Goal: Task Accomplishment & Management: Complete application form

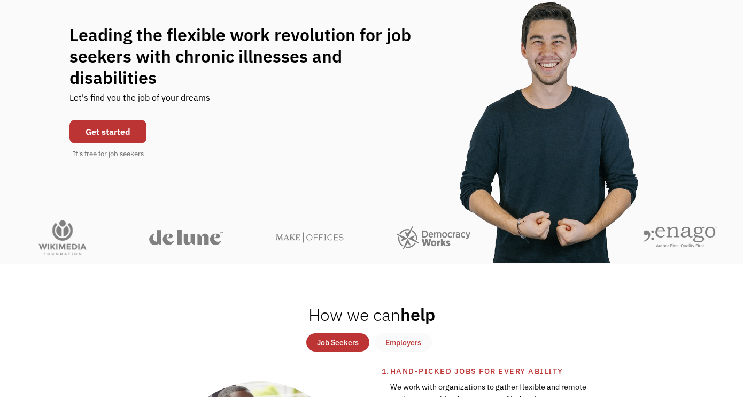
scroll to position [112, 0]
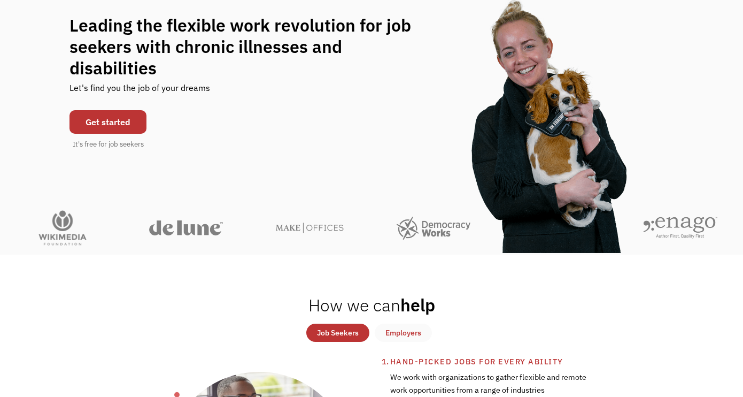
click at [122, 112] on link "Get started" at bounding box center [107, 122] width 77 height 24
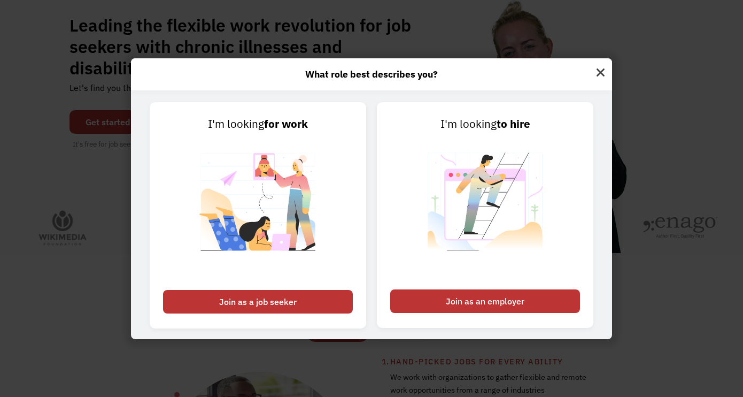
click at [598, 72] on img at bounding box center [600, 71] width 23 height 26
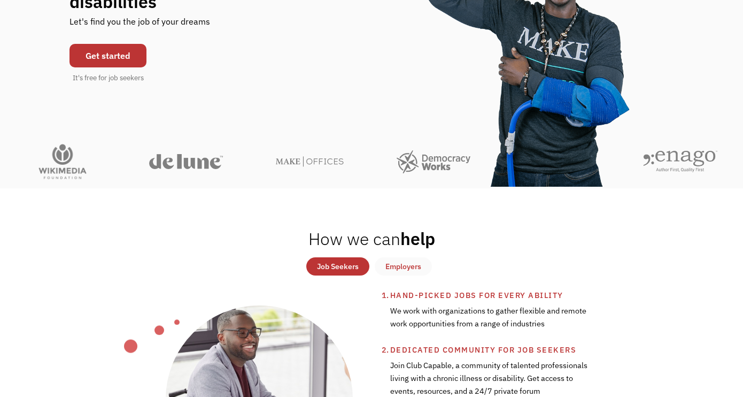
scroll to position [214, 0]
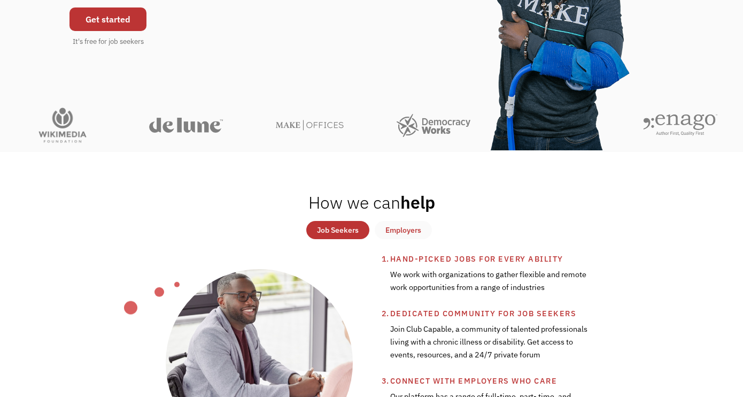
click at [339, 228] on div "Job Seekers" at bounding box center [338, 229] width 42 height 13
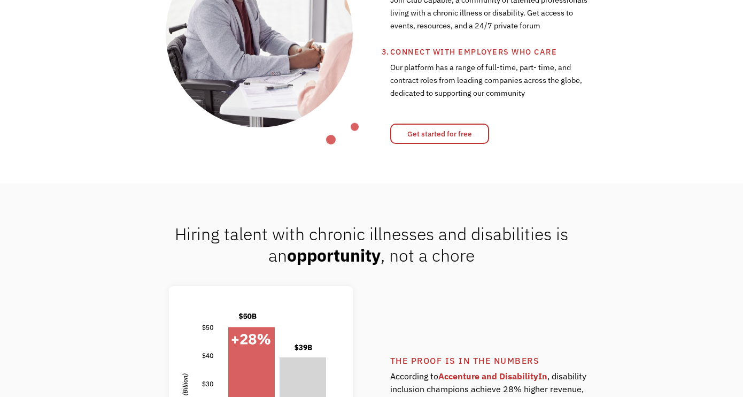
scroll to position [546, 0]
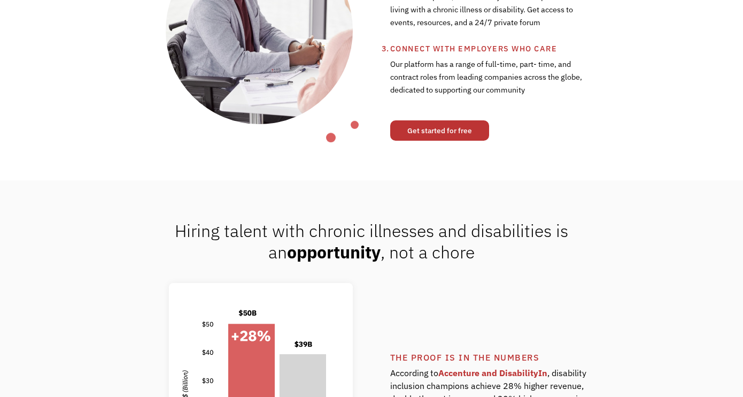
click at [438, 130] on link "Get started for free" at bounding box center [439, 130] width 99 height 20
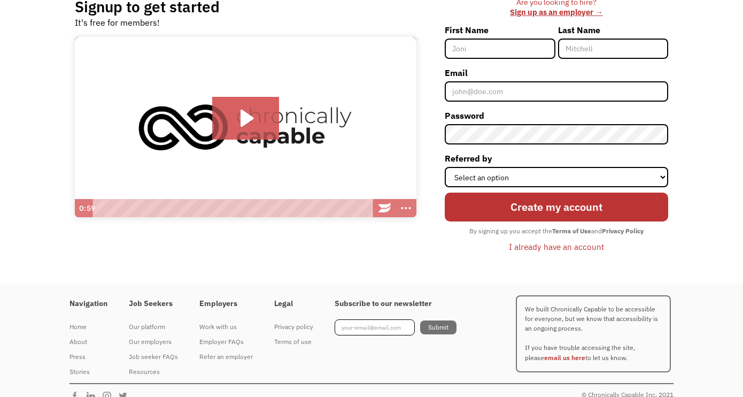
scroll to position [111, 0]
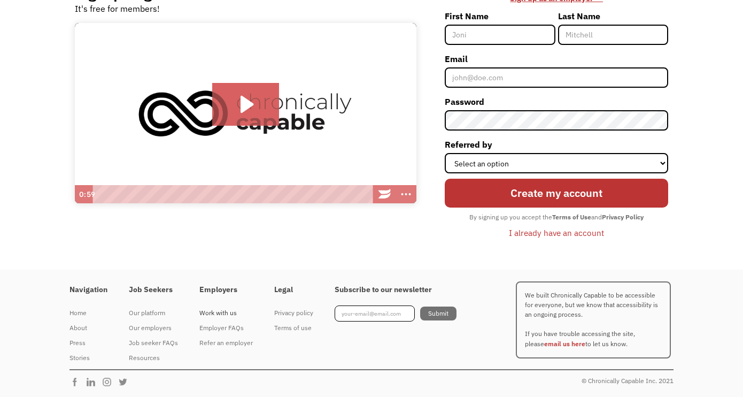
click at [223, 312] on div "Work with us" at bounding box center [225, 312] width 53 height 13
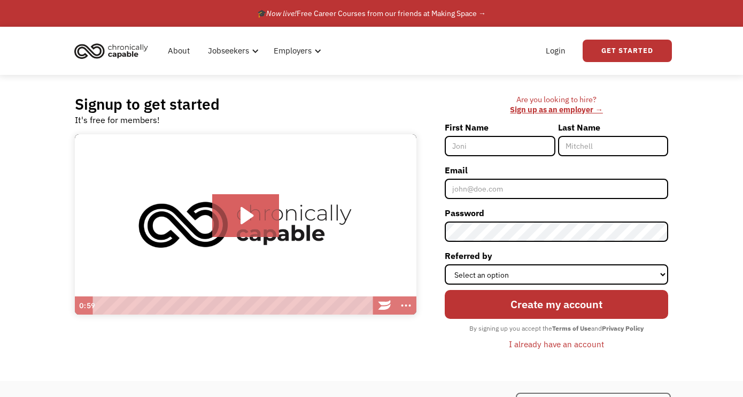
click at [461, 148] on input "First Name" at bounding box center [500, 146] width 110 height 20
type input "[PERSON_NAME]"
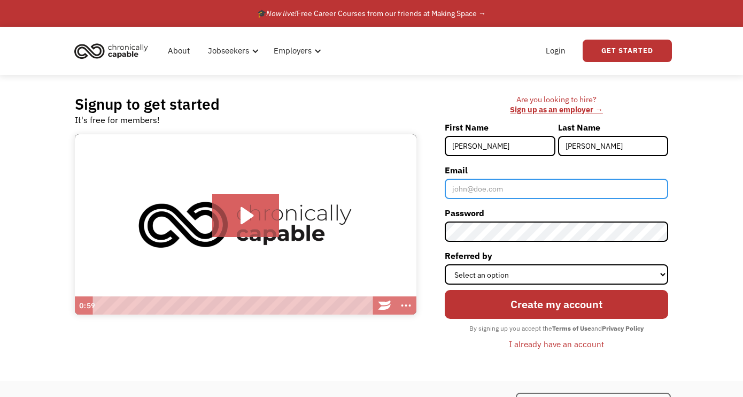
type input "eakoz74@yahoo.com"
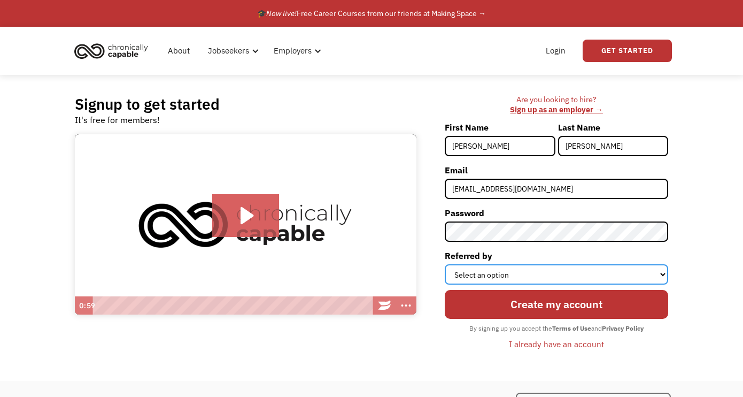
select select "Other"
click option "Other" at bounding box center [0, 0] width 0 height 0
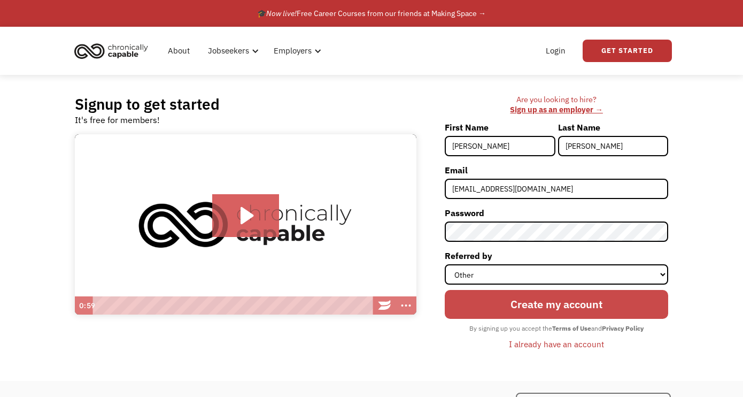
click at [505, 306] on input "Create my account" at bounding box center [556, 304] width 223 height 29
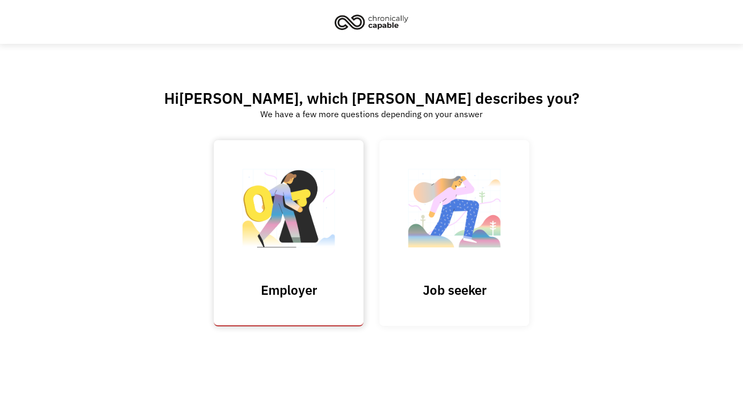
scroll to position [10, 0]
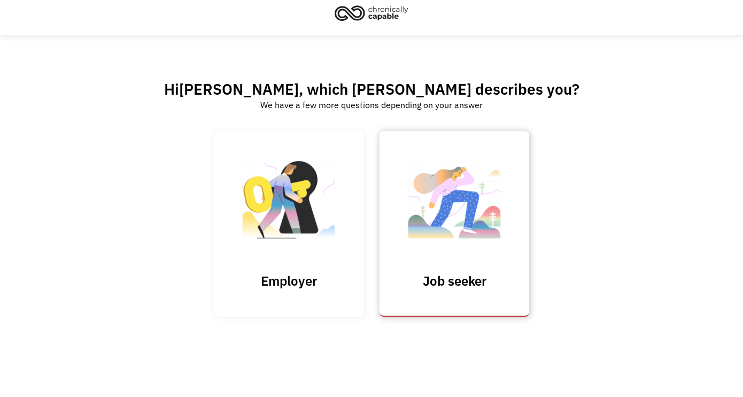
click at [468, 277] on h3 "Job seeker" at bounding box center [454, 281] width 107 height 16
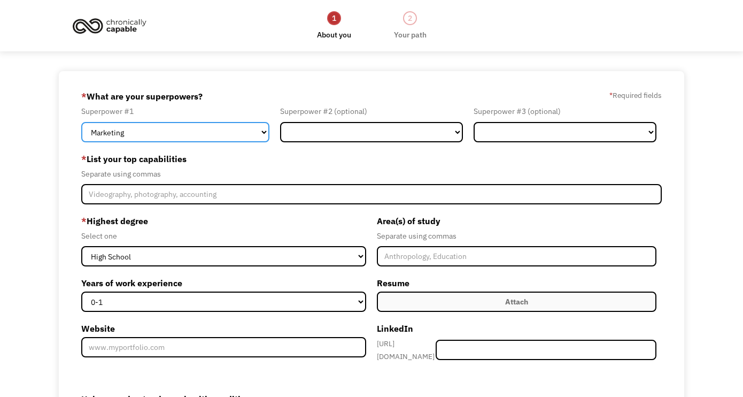
select select "Administration"
click option "Administration" at bounding box center [0, 0] width 0 height 0
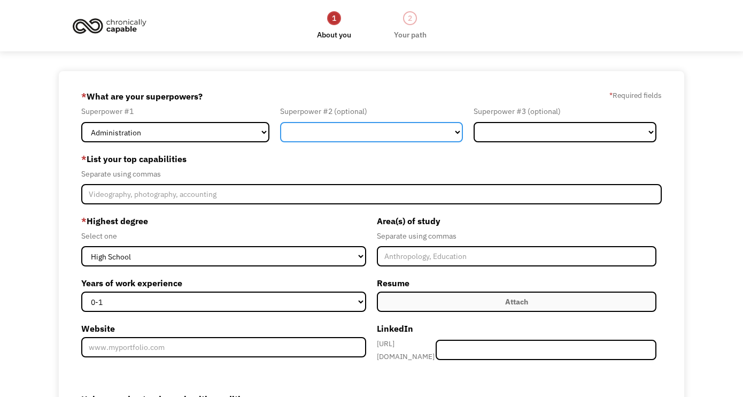
select select "Communications & Public Relations"
click option "Communications & Public Relations" at bounding box center [0, 0] width 0 height 0
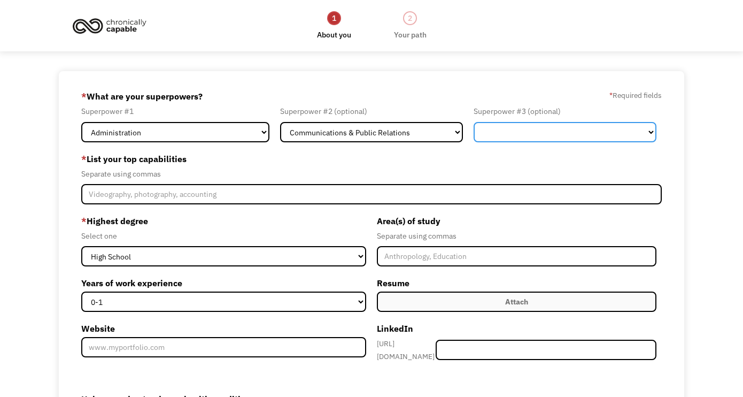
select select "Operations"
click option "Operations" at bounding box center [0, 0] width 0 height 0
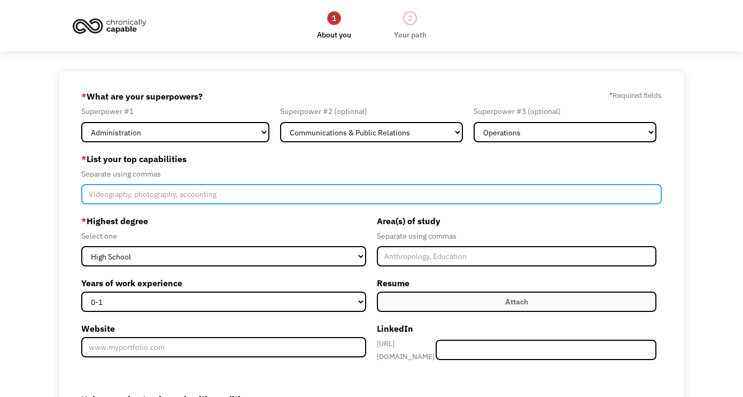
click at [98, 199] on input "Member-Create-Step1" at bounding box center [371, 194] width 581 height 20
type input "Editing, Project managment,"
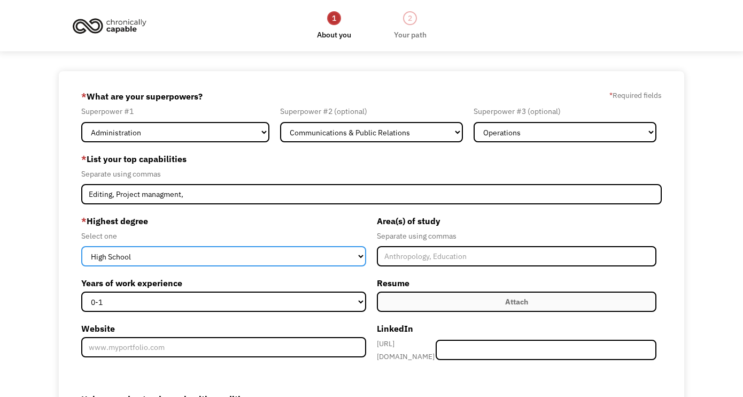
select select "masters"
click option "Master's" at bounding box center [0, 0] width 0 height 0
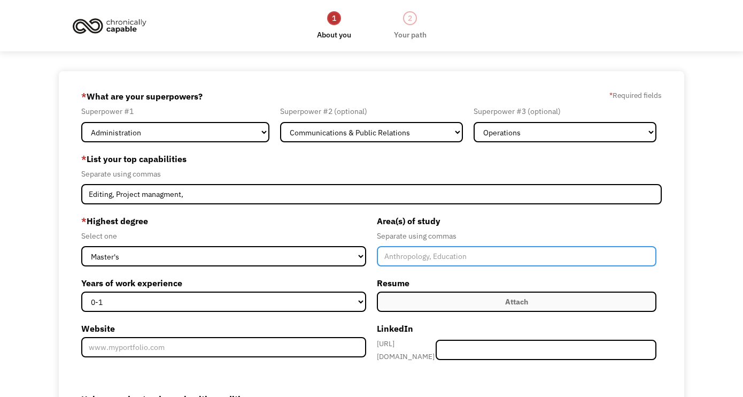
click at [419, 255] on input "Member-Create-Step1" at bounding box center [517, 256] width 280 height 20
type input "Anthropology, Museum Studies"
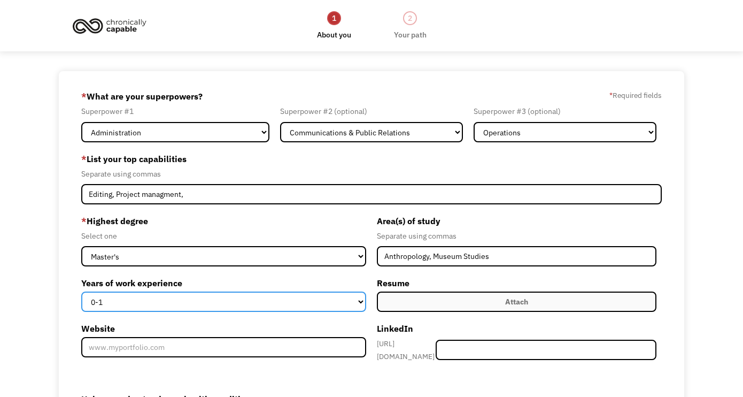
select select "15+"
click option "15+" at bounding box center [0, 0] width 0 height 0
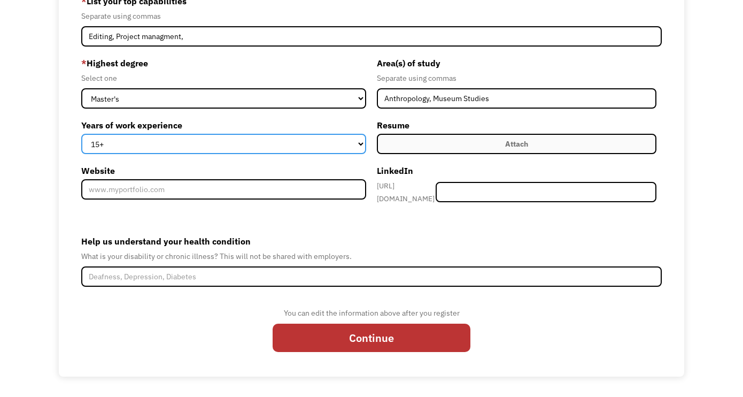
scroll to position [165, 0]
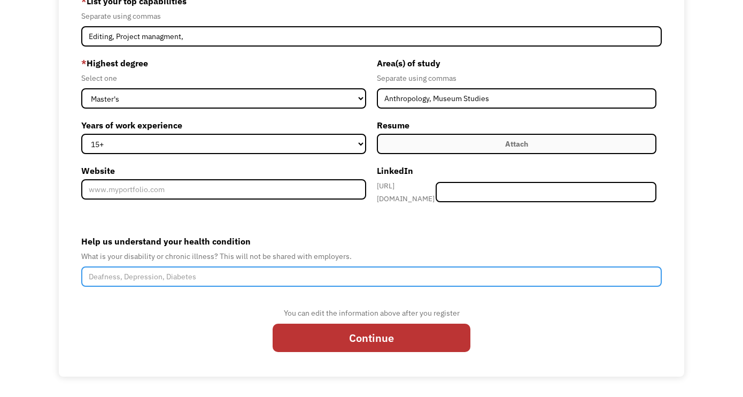
click at [138, 284] on input "Help us understand your health condition" at bounding box center [371, 276] width 581 height 20
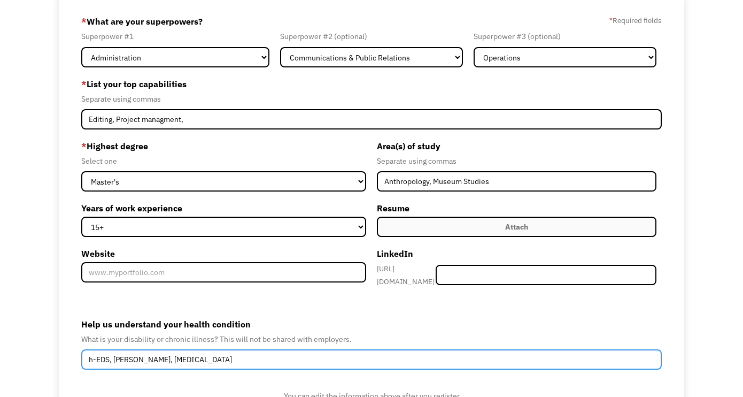
scroll to position [72, 0]
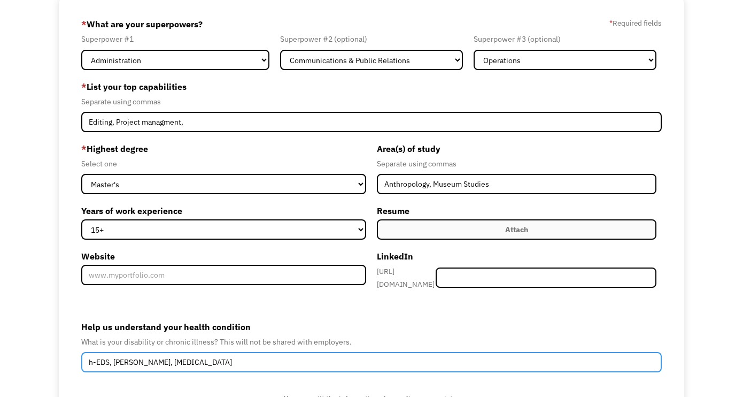
type input "h-EDS, POTS, Fibromyalgia"
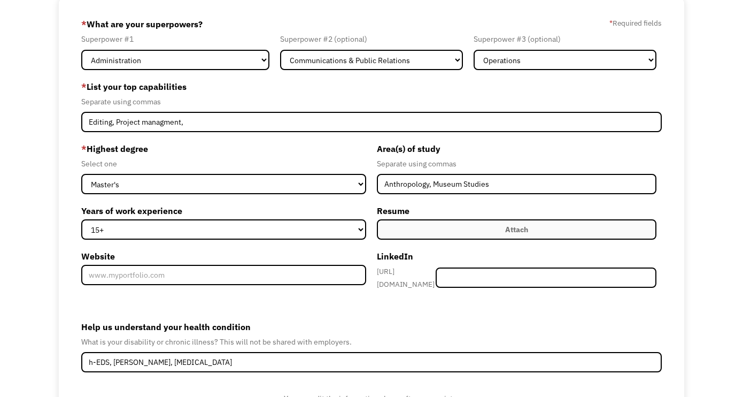
click at [433, 224] on label "Attach" at bounding box center [517, 229] width 280 height 20
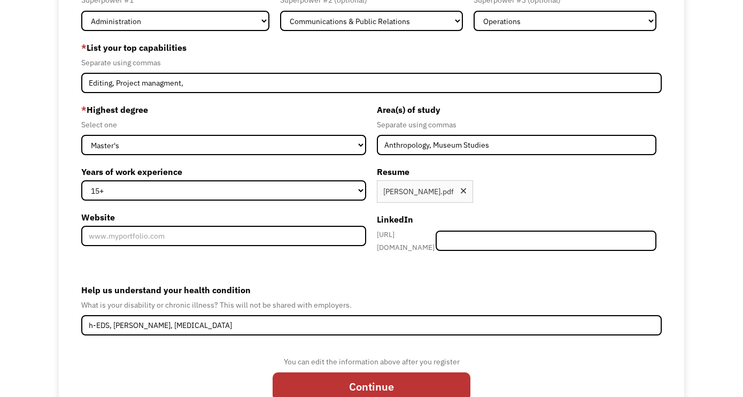
scroll to position [173, 0]
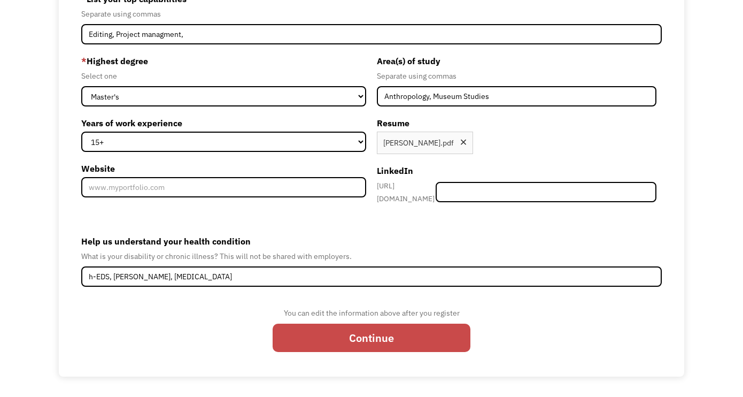
click at [377, 338] on input "Continue" at bounding box center [372, 337] width 198 height 29
type input "Please wait..."
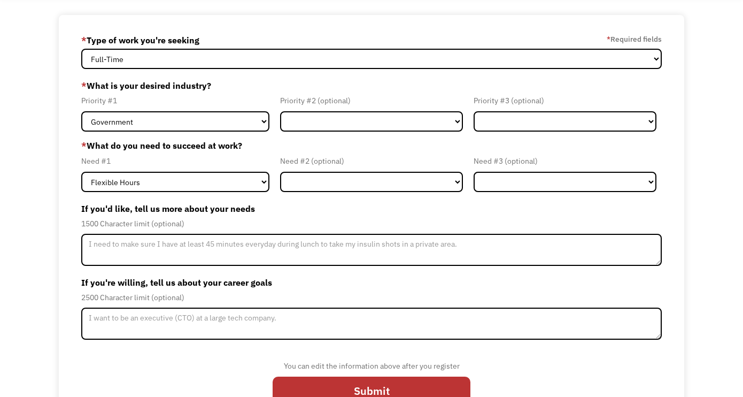
scroll to position [89, 0]
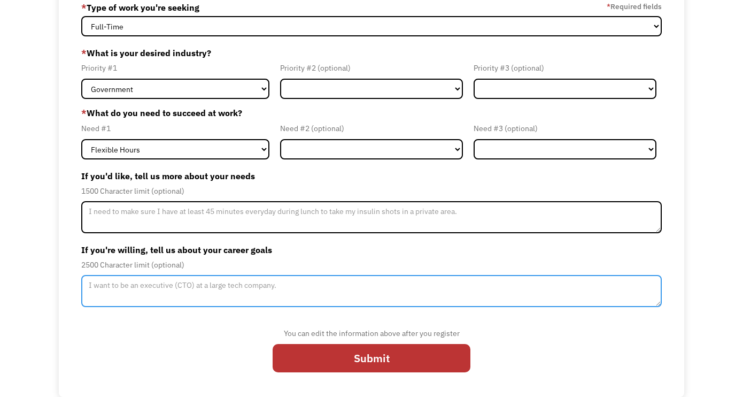
click at [105, 282] on textarea "Member-Update-Form-Step2" at bounding box center [371, 291] width 581 height 32
click at [115, 286] on textarea "I wouldloe to work in an organinzation that supports persons with disabilites" at bounding box center [371, 291] width 581 height 32
click at [114, 285] on textarea "I wouldl oe to work in an organinzation that supports persons with disabilites" at bounding box center [371, 291] width 581 height 32
click at [121, 285] on textarea "I would l oe to work in an organinzation that supports persons with disabilites" at bounding box center [371, 291] width 581 height 32
click at [201, 287] on textarea "I would love to work in an organinzation that supports persons with disabilites" at bounding box center [371, 291] width 581 height 32
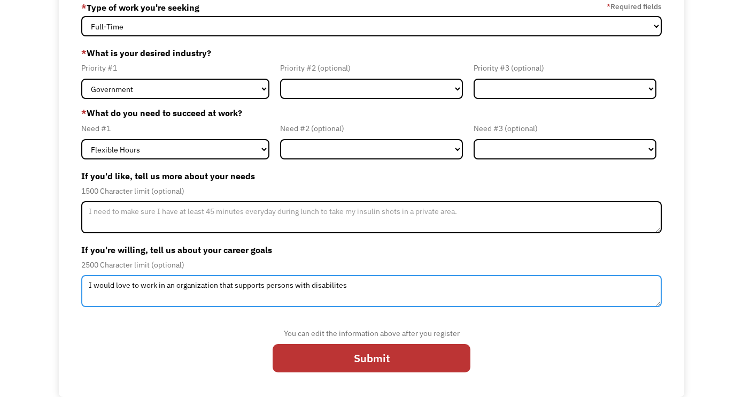
click at [337, 286] on textarea "I would love to work in an organization that supports persons with disabilites" at bounding box center [371, 291] width 581 height 32
type textarea "I would love to work in an organization that supports persons with disabilities"
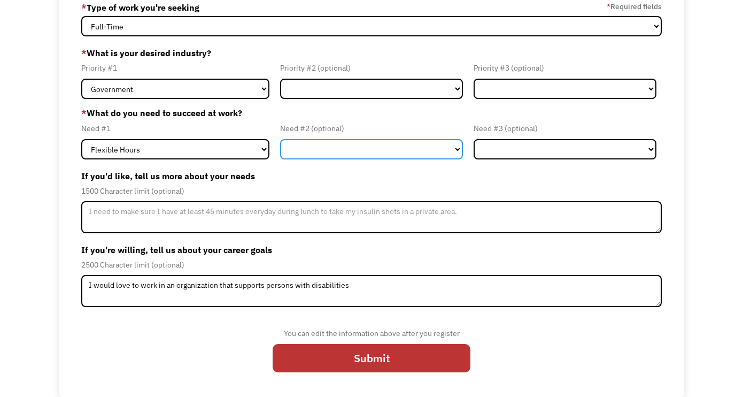
select select "Remote Work"
click option "Remote Work" at bounding box center [0, 0] width 0 height 0
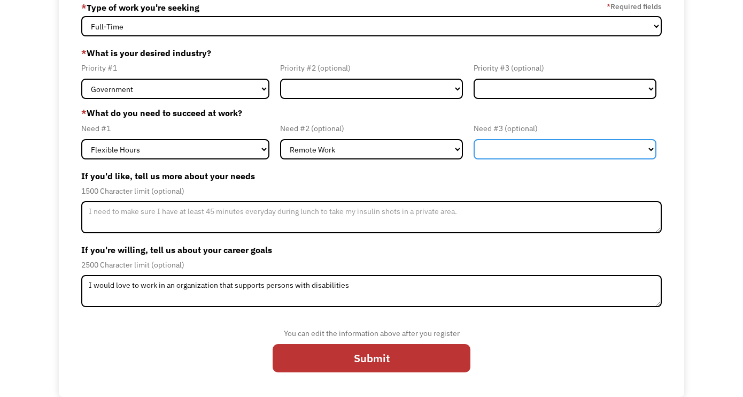
select select "On-site Accommodations"
click option "On-site Accommodations" at bounding box center [0, 0] width 0 height 0
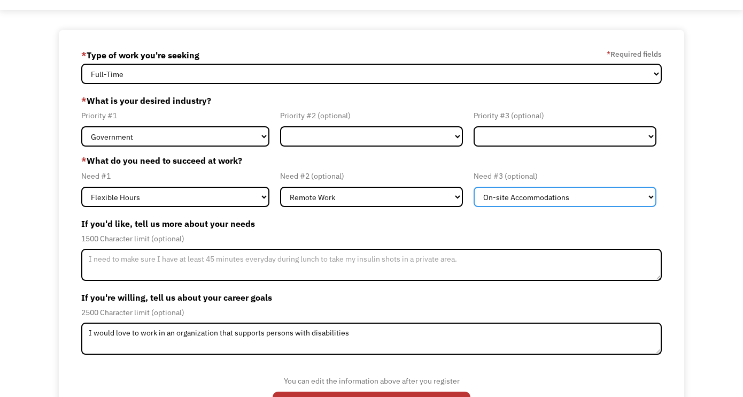
scroll to position [50, 0]
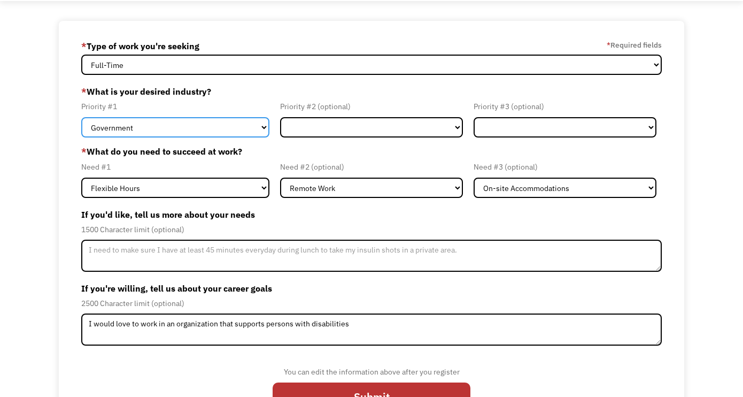
select select "Creative & Design"
click option "Creative & Design" at bounding box center [0, 0] width 0 height 0
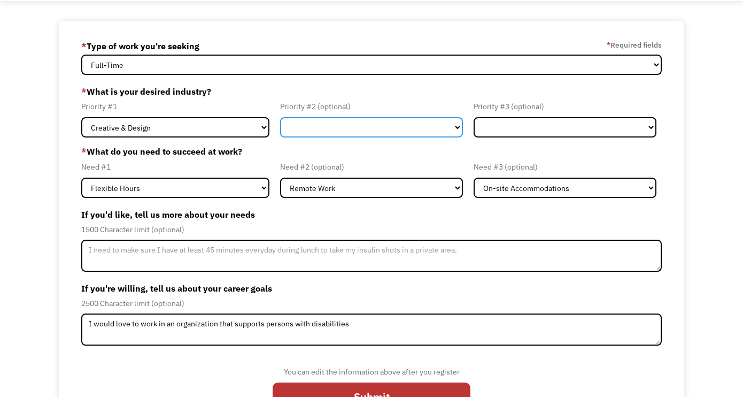
select select "Administrative"
click option "Administrative" at bounding box center [0, 0] width 0 height 0
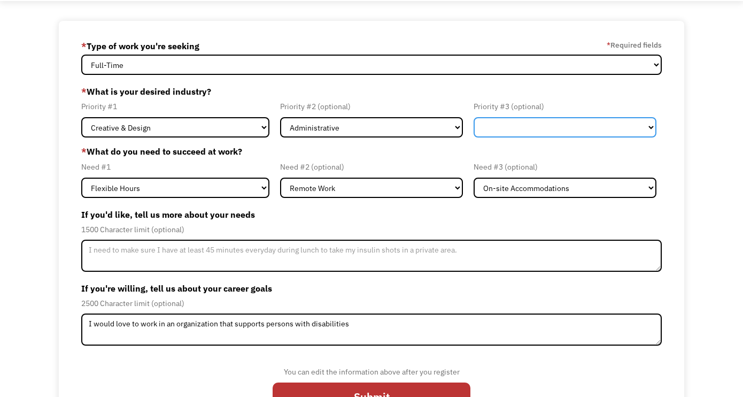
click option "Government" at bounding box center [0, 0] width 0 height 0
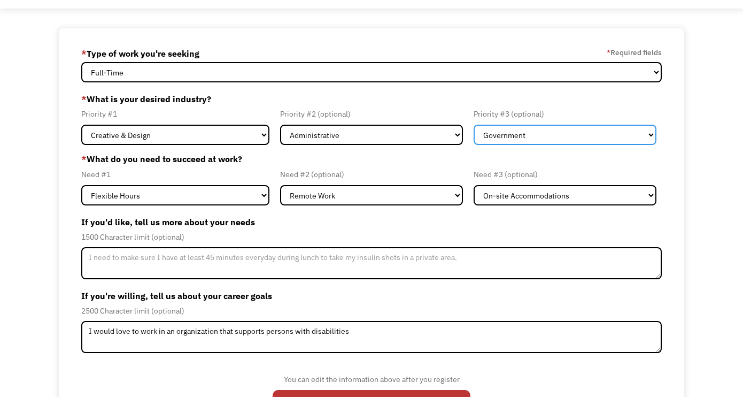
scroll to position [46, 0]
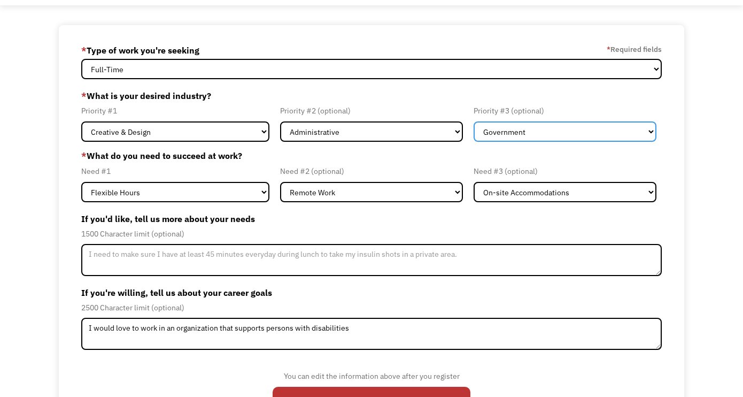
select select "Health & Social Care"
click option "Health & Social Care" at bounding box center [0, 0] width 0 height 0
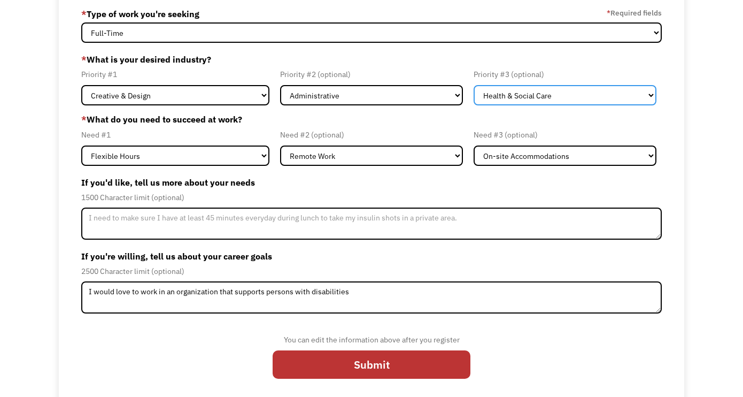
scroll to position [89, 0]
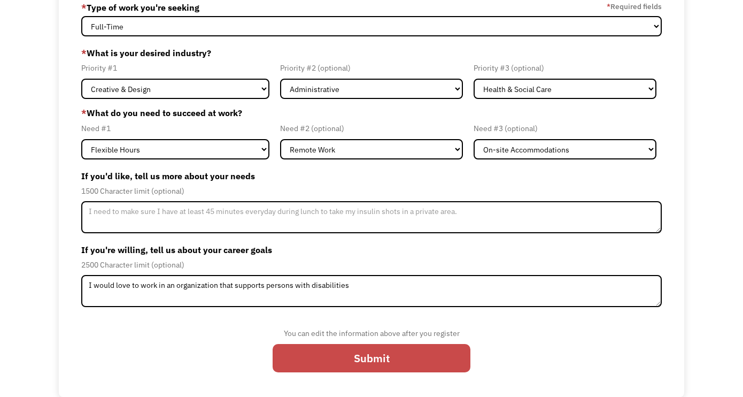
click at [368, 358] on input "Submit" at bounding box center [372, 358] width 198 height 29
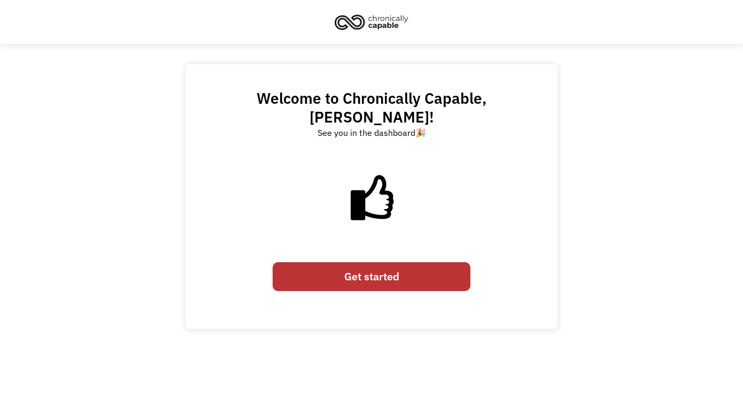
click at [366, 262] on link "Get started" at bounding box center [372, 276] width 198 height 29
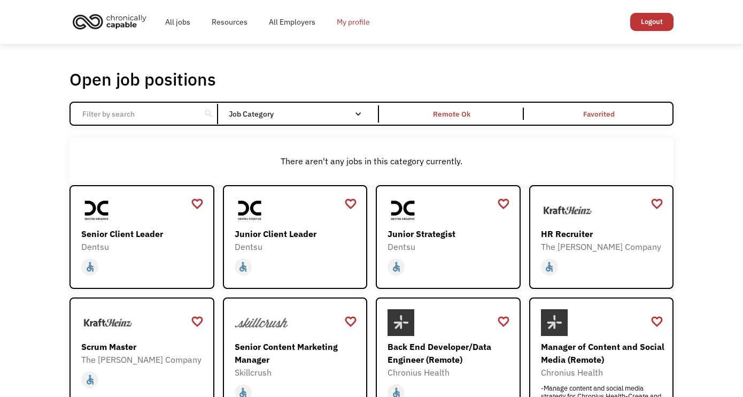
click at [350, 22] on link "My profile" at bounding box center [353, 22] width 55 height 34
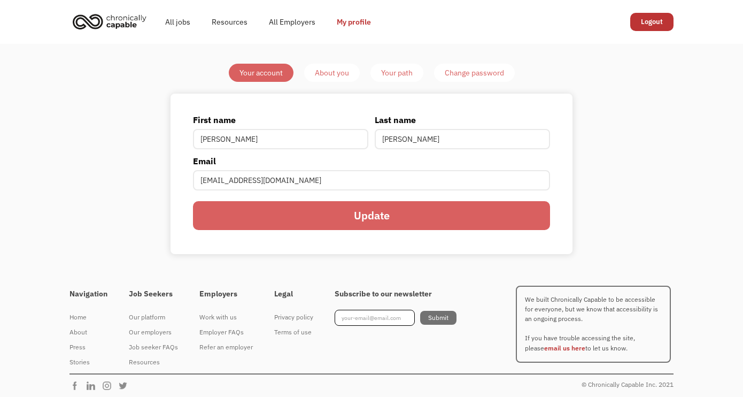
click at [372, 218] on input "Update" at bounding box center [372, 215] width 358 height 29
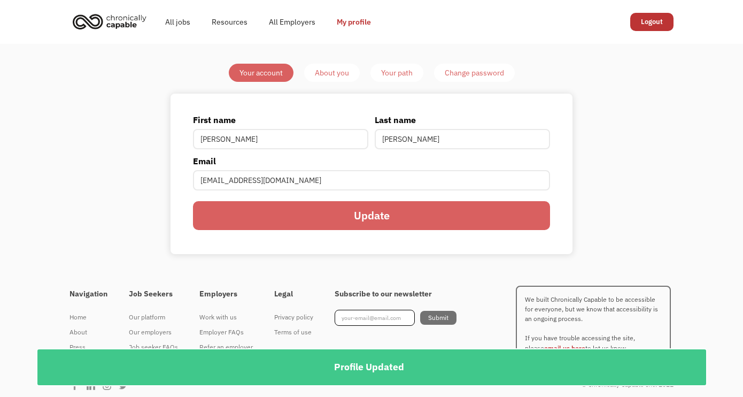
click at [332, 72] on div "About you" at bounding box center [332, 72] width 34 height 13
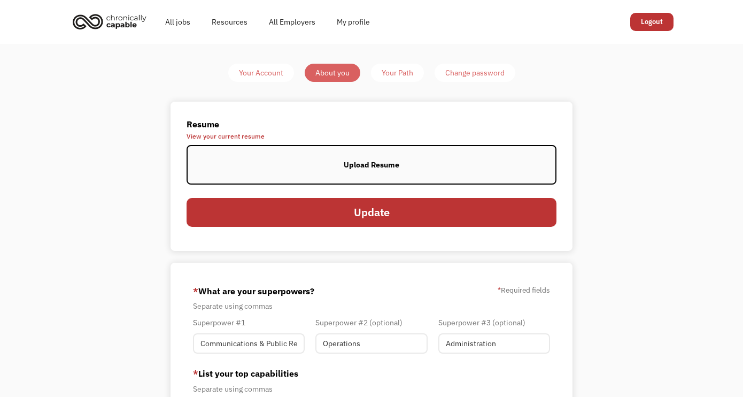
click at [398, 71] on div "Your Path" at bounding box center [398, 72] width 32 height 13
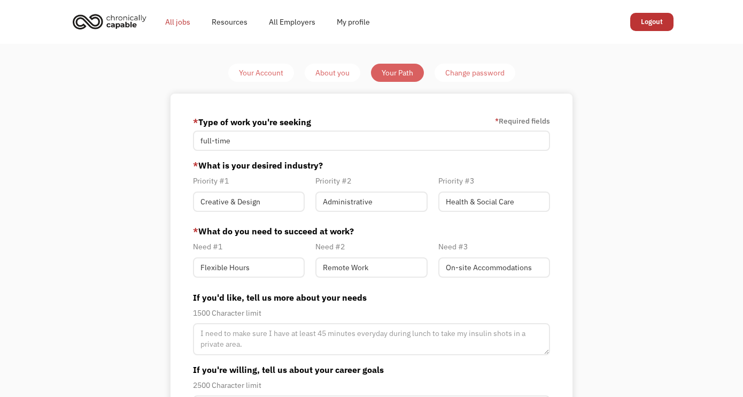
click at [174, 24] on link "All jobs" at bounding box center [177, 22] width 47 height 34
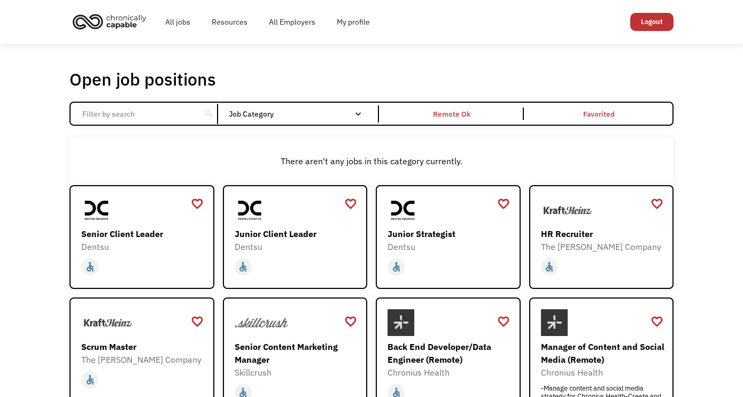
scroll to position [11, 0]
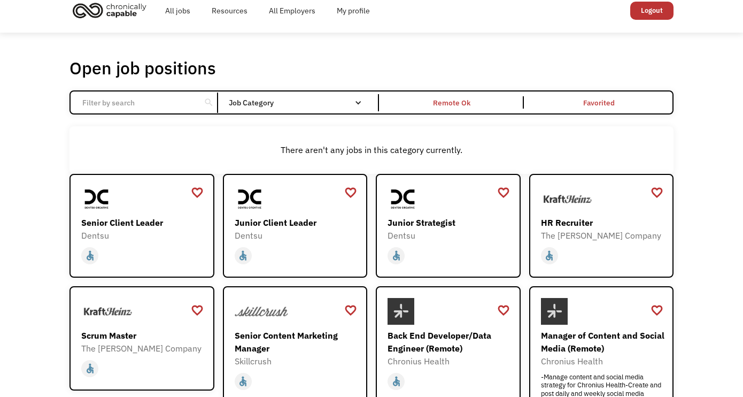
click at [164, 100] on input "Email Form" at bounding box center [135, 102] width 119 height 20
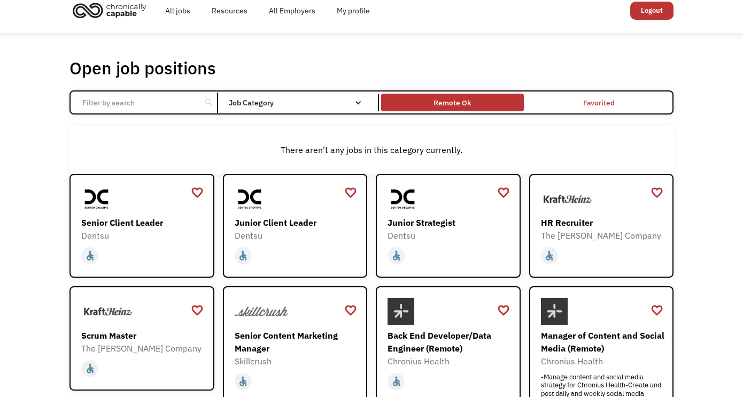
click at [429, 101] on div "Remote Ok" at bounding box center [452, 102] width 142 height 12
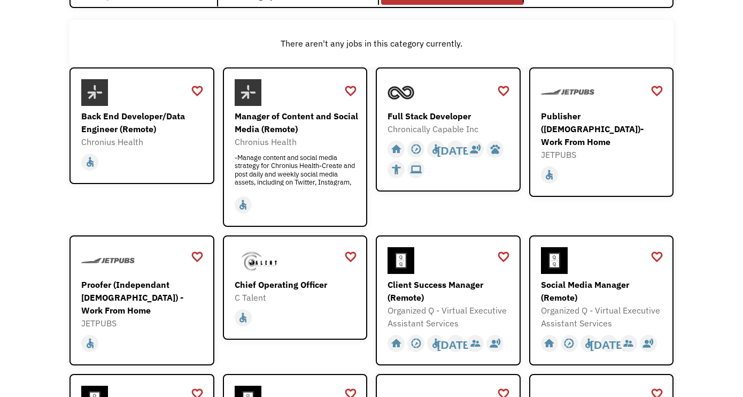
scroll to position [131, 0]
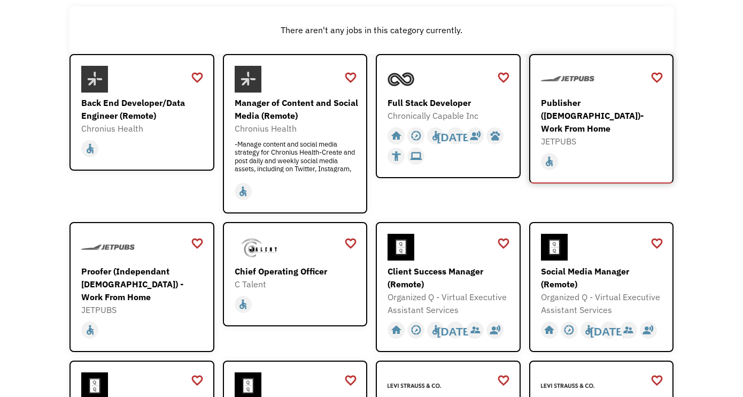
click at [586, 110] on div "Publisher ([DEMOGRAPHIC_DATA])- Work From Home" at bounding box center [603, 115] width 124 height 38
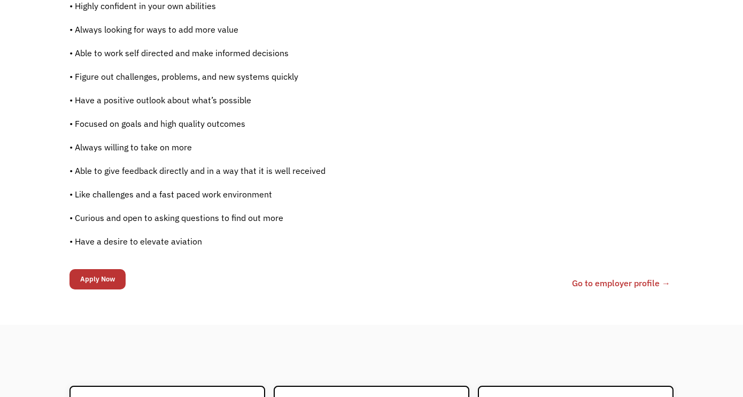
scroll to position [816, 0]
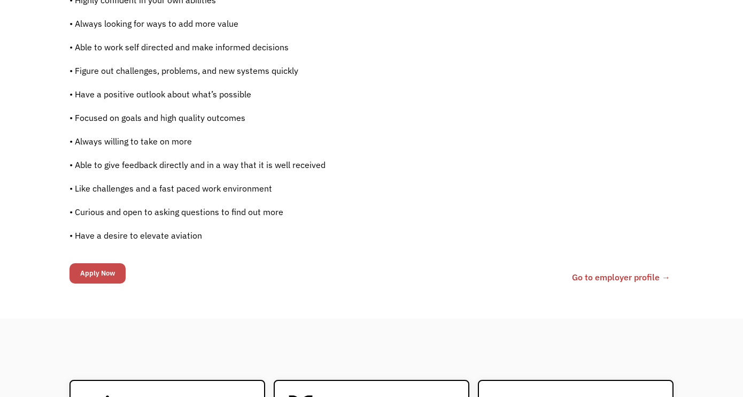
click at [97, 273] on input "Apply Now" at bounding box center [97, 273] width 56 height 20
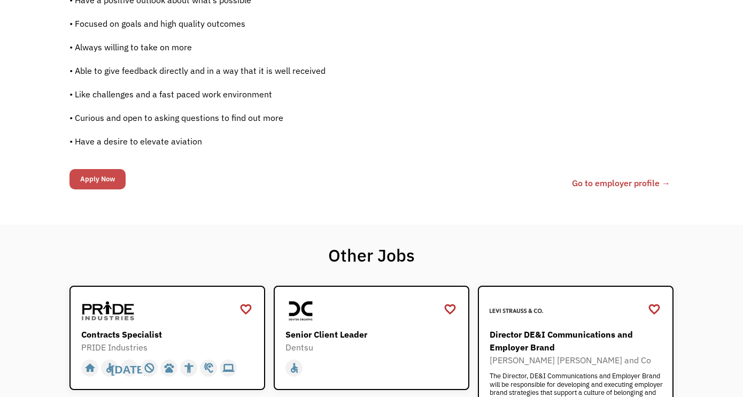
click at [108, 180] on input "Apply Now" at bounding box center [97, 179] width 56 height 20
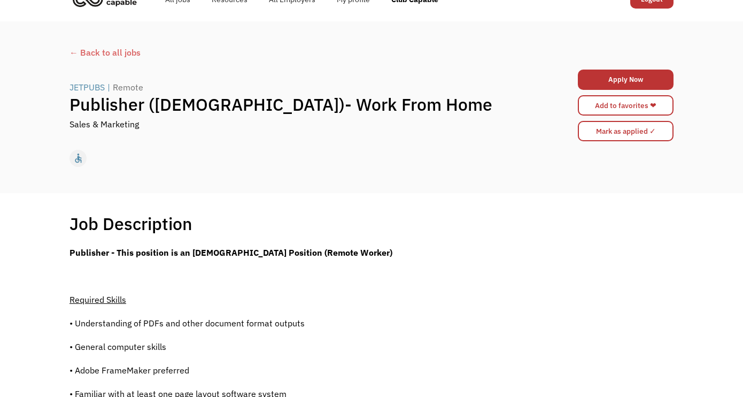
scroll to position [24, 0]
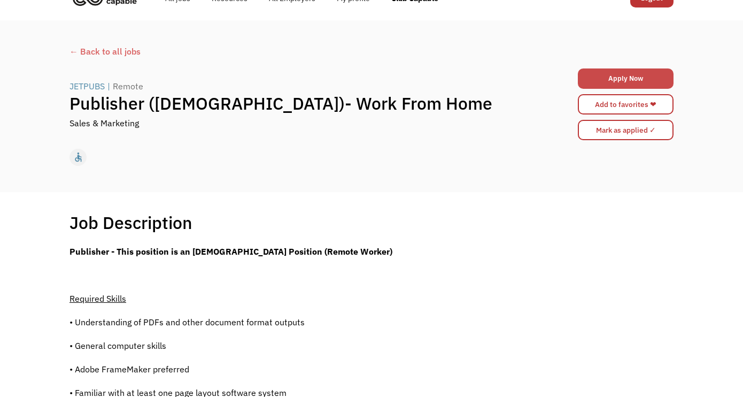
click at [601, 79] on link "Apply Now" at bounding box center [626, 78] width 96 height 20
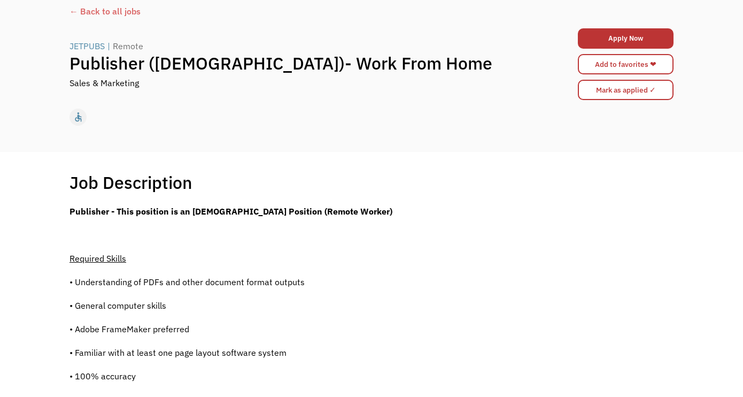
scroll to position [0, 0]
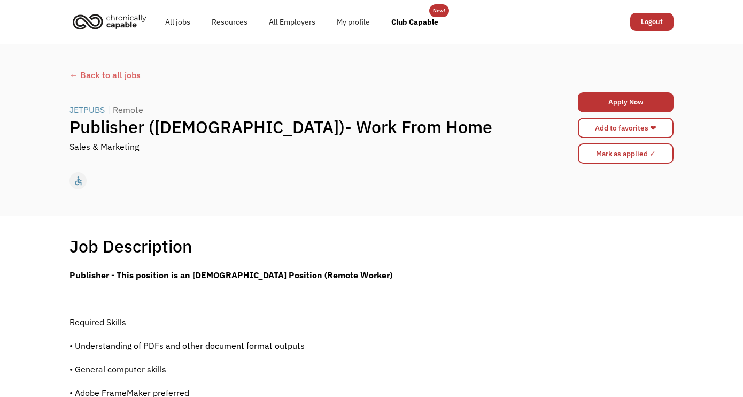
click at [116, 78] on div "← Back to all jobs" at bounding box center [371, 74] width 604 height 13
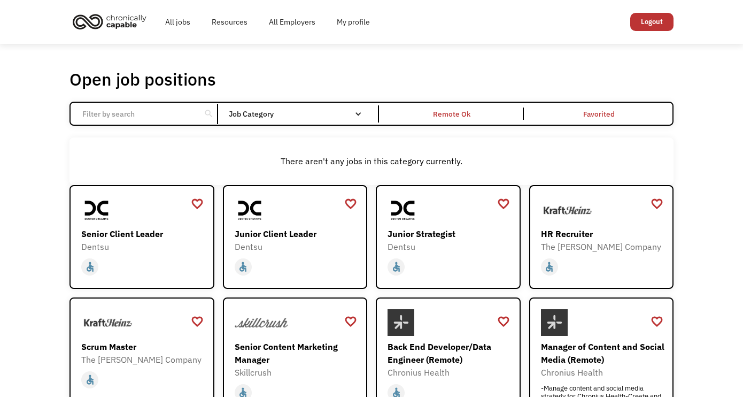
scroll to position [23, 0]
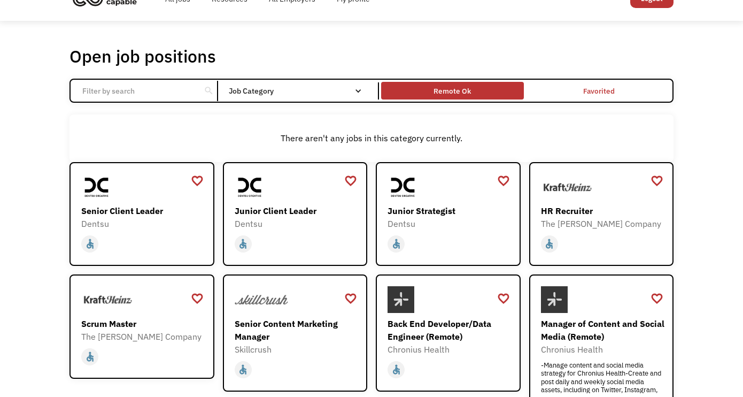
click at [446, 93] on div "Remote Ok" at bounding box center [452, 90] width 37 height 13
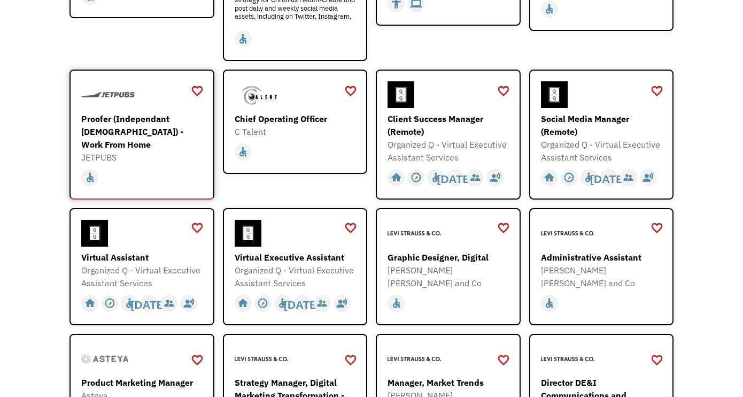
scroll to position [288, 0]
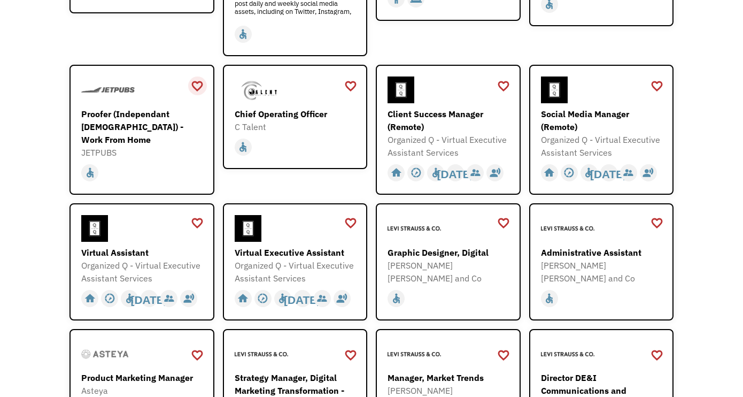
click at [197, 80] on div "favorite_border" at bounding box center [197, 86] width 13 height 16
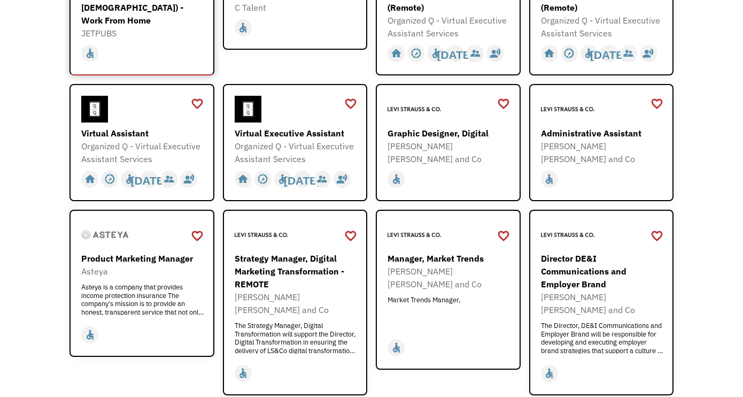
scroll to position [408, 0]
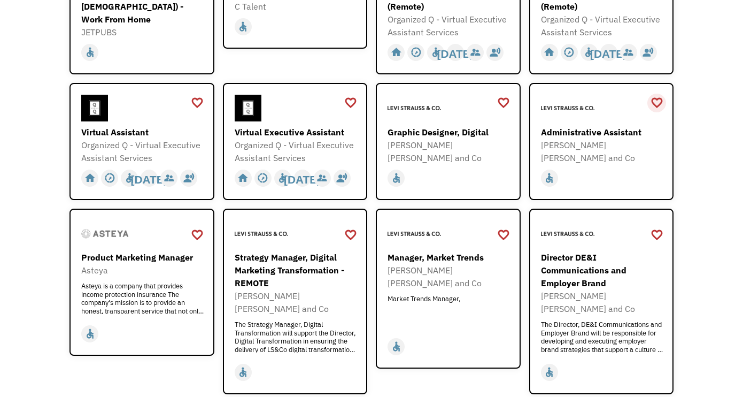
click at [656, 101] on div "favorite_border" at bounding box center [657, 103] width 13 height 16
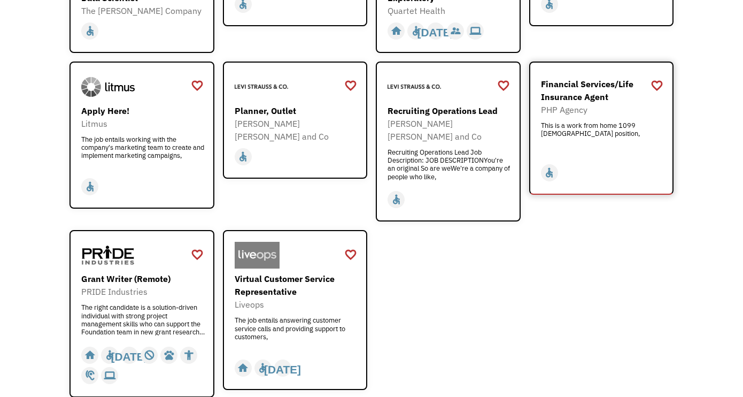
scroll to position [1252, 0]
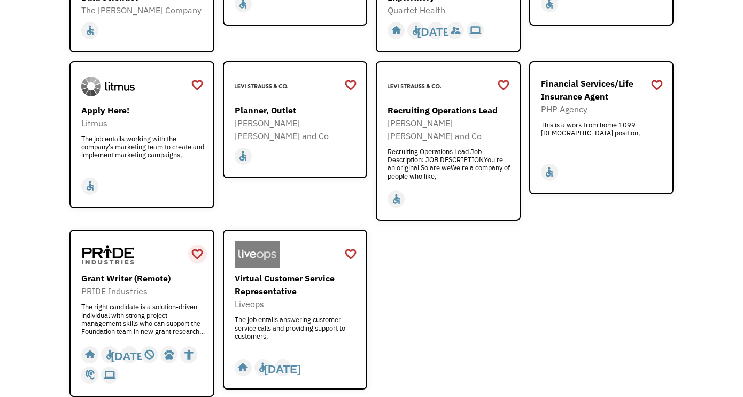
click at [198, 246] on div "favorite_border" at bounding box center [197, 254] width 13 height 16
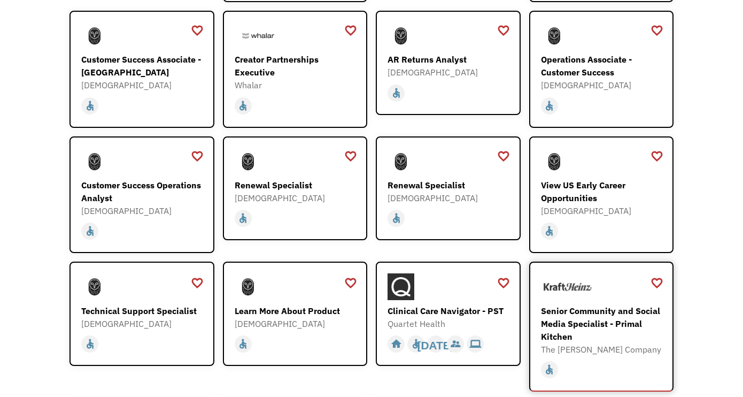
scroll to position [781, 0]
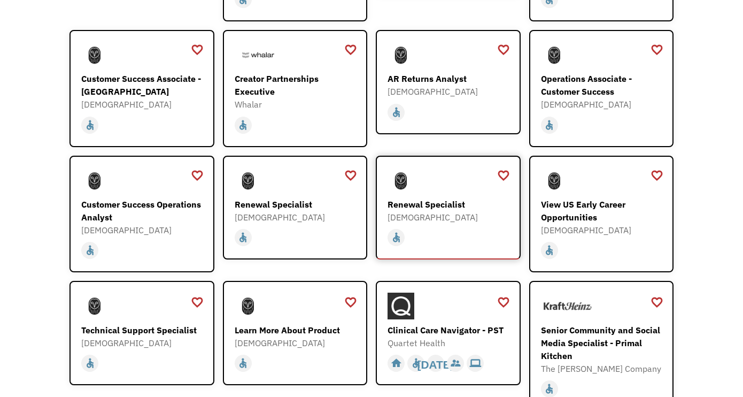
click at [448, 227] on div "home slow_motion_video accessible [DATE] not_interested supervisor_account reco…" at bounding box center [450, 237] width 124 height 20
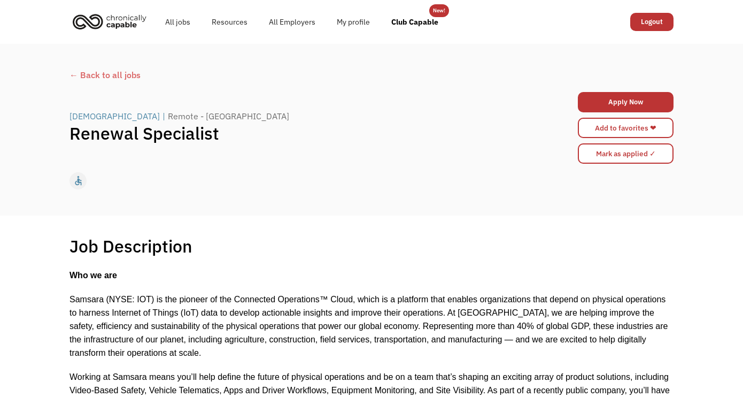
click at [107, 78] on div "← Back to all jobs" at bounding box center [371, 74] width 604 height 13
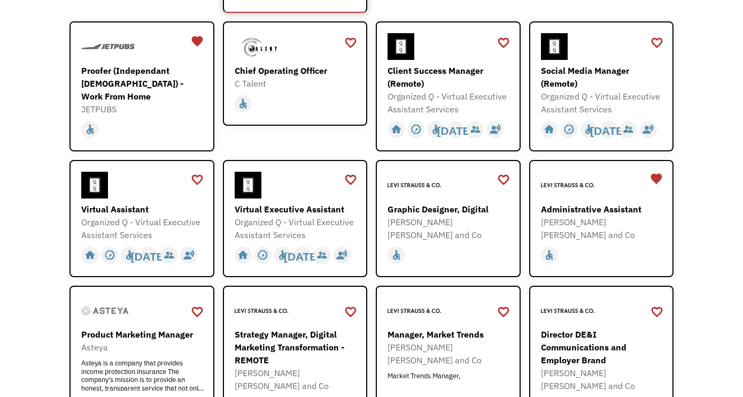
scroll to position [346, 0]
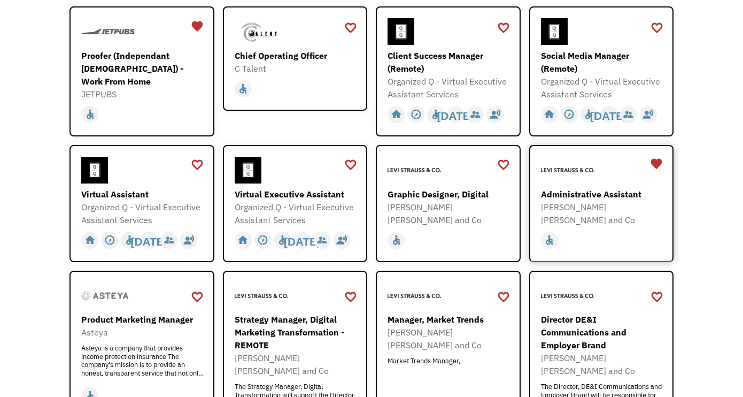
click at [579, 196] on div "Administrative Assistant" at bounding box center [603, 194] width 124 height 13
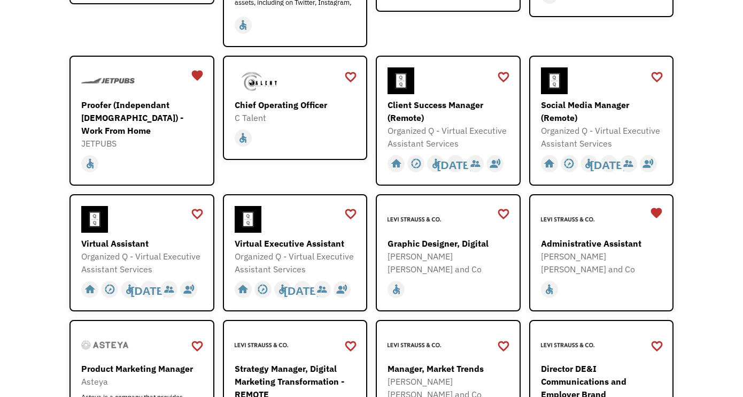
scroll to position [288, 0]
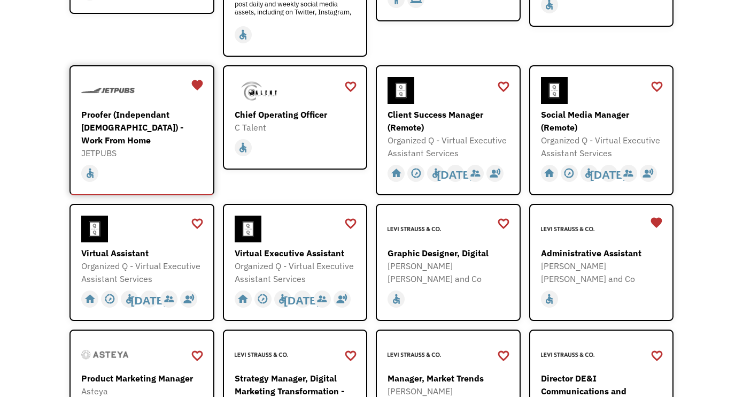
click at [146, 146] on div "JETPUBS" at bounding box center [143, 152] width 124 height 13
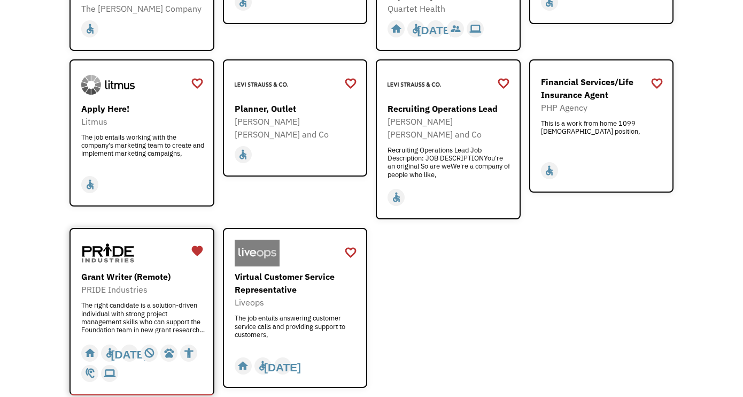
scroll to position [1263, 0]
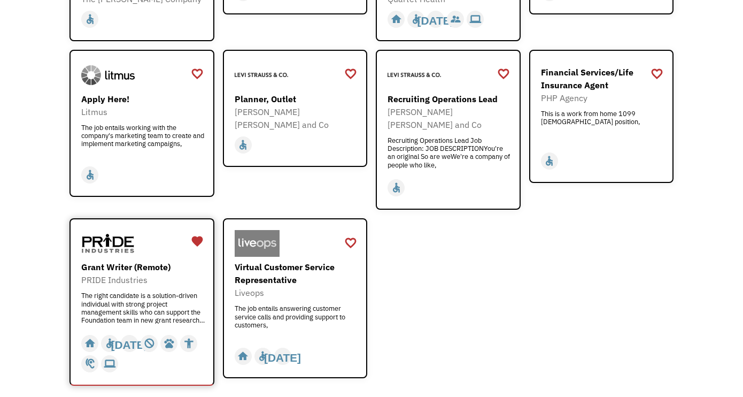
click at [145, 291] on div "The right candidate is a solution-driven individual with strong project managem…" at bounding box center [143, 307] width 124 height 32
click at [296, 304] on div "The job entails answering customer service calls and providing support to custo…" at bounding box center [297, 320] width 124 height 32
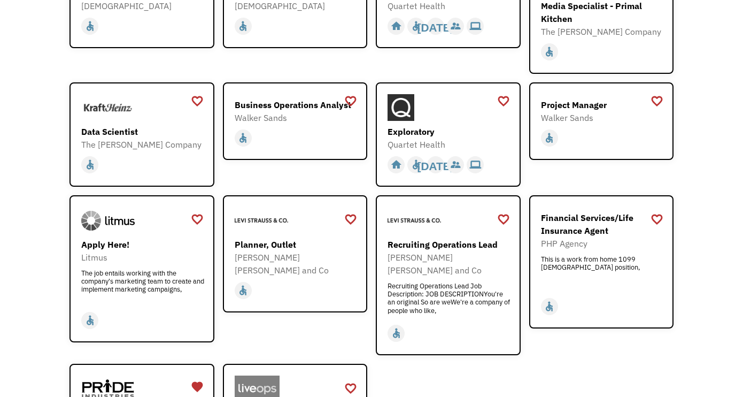
scroll to position [1116, 0]
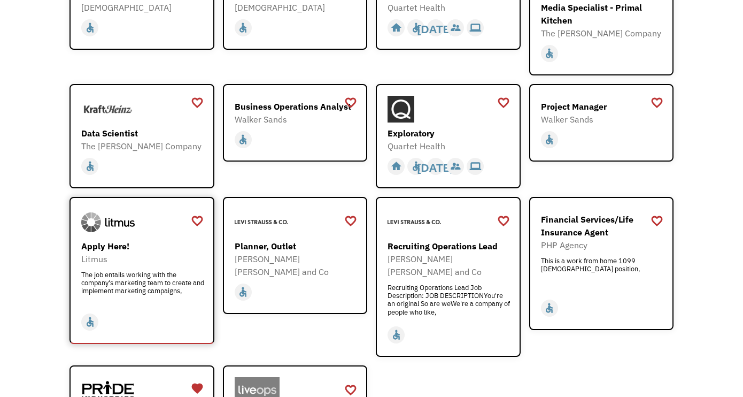
click at [173, 272] on div "The job entails working with the company's marketing team to create and impleme…" at bounding box center [143, 286] width 124 height 32
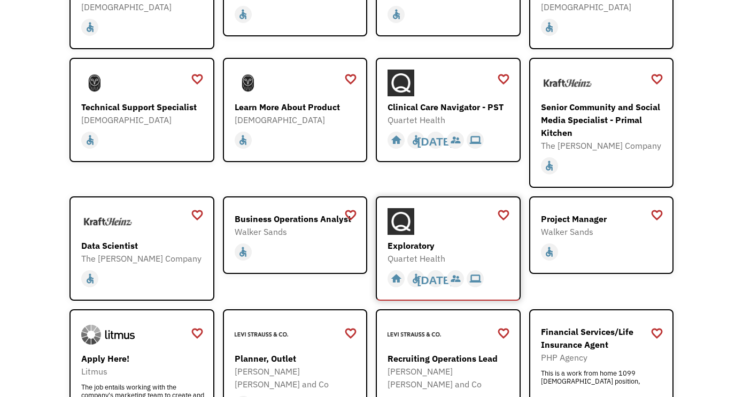
scroll to position [1000, 0]
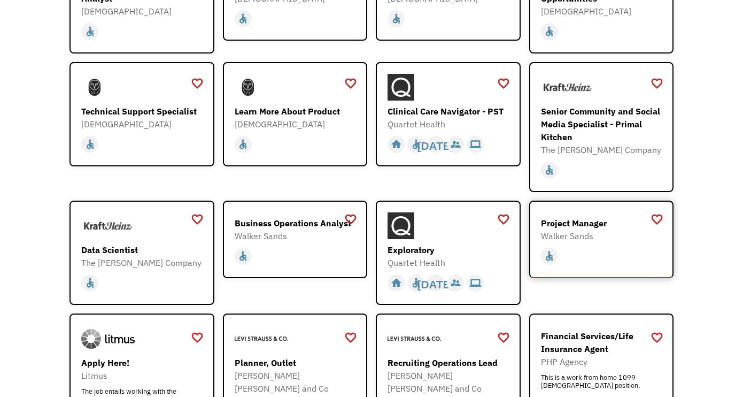
click at [578, 229] on div "Walker Sands" at bounding box center [603, 235] width 124 height 13
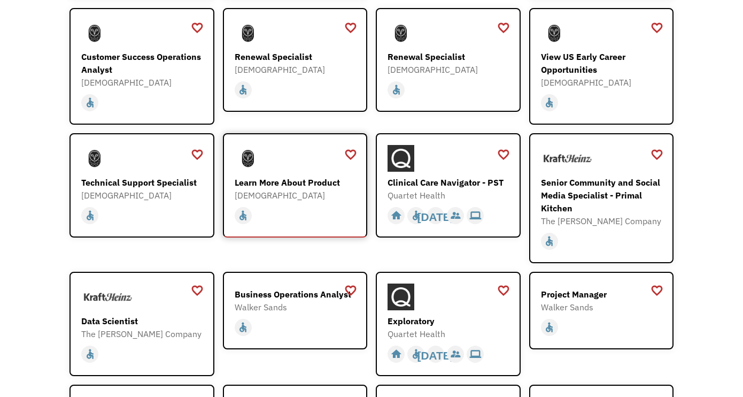
scroll to position [925, 0]
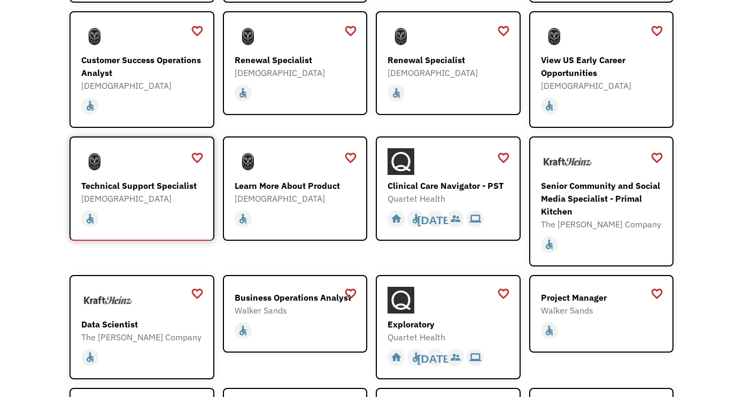
click at [172, 208] on div "home slow_motion_video accessible today not_interested supervisor_account recor…" at bounding box center [143, 218] width 124 height 20
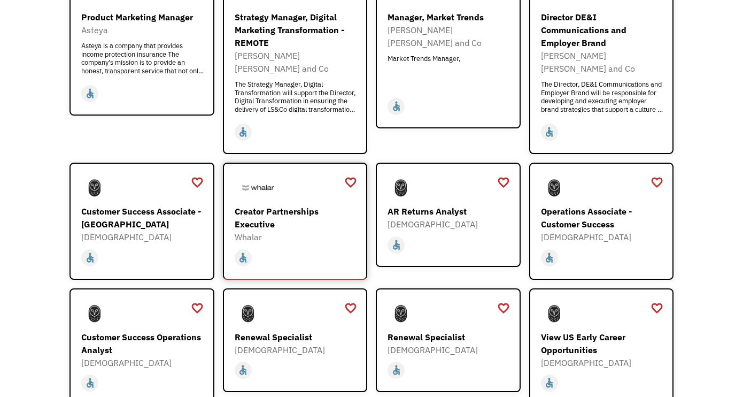
scroll to position [640, 0]
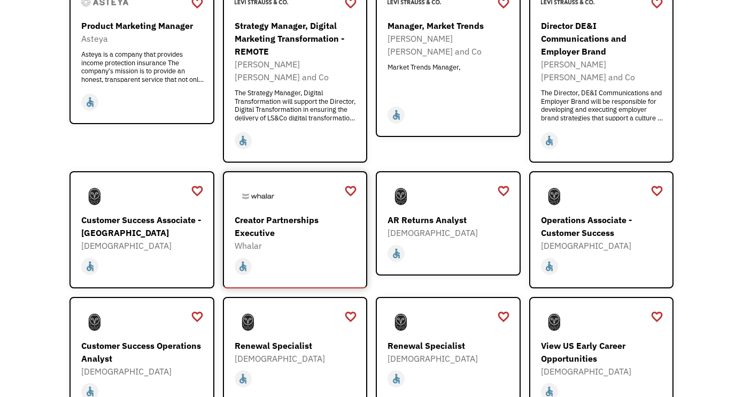
click at [288, 213] on div "Creator Partnerships Executive" at bounding box center [297, 226] width 124 height 26
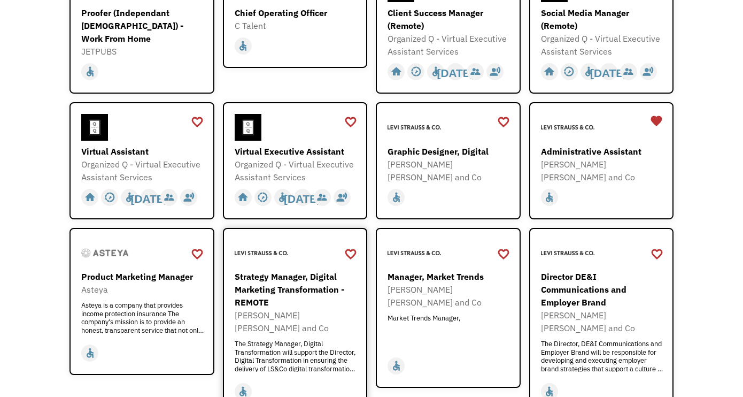
scroll to position [384, 0]
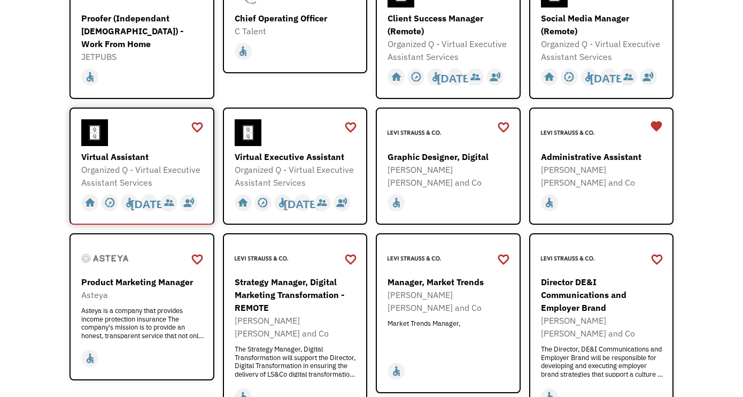
click at [153, 154] on div "Virtual Assistant" at bounding box center [143, 156] width 124 height 13
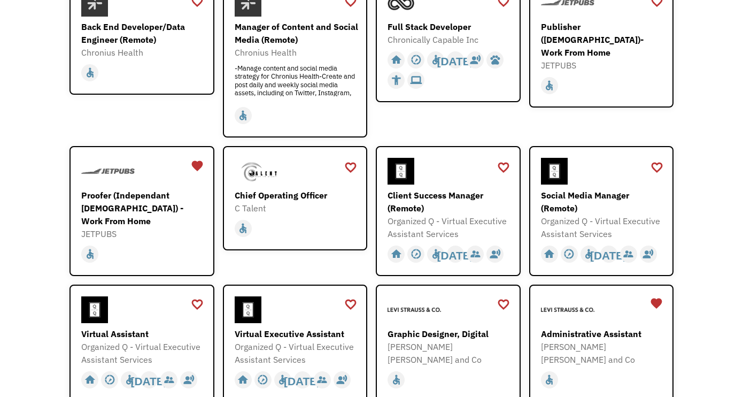
scroll to position [185, 0]
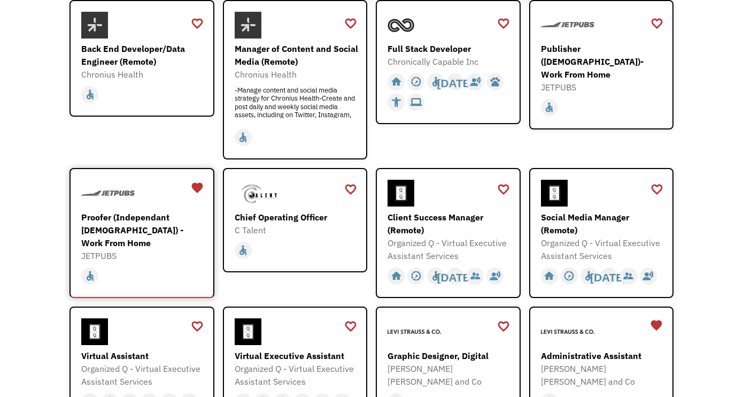
click at [190, 249] on div "JETPUBS" at bounding box center [143, 255] width 124 height 13
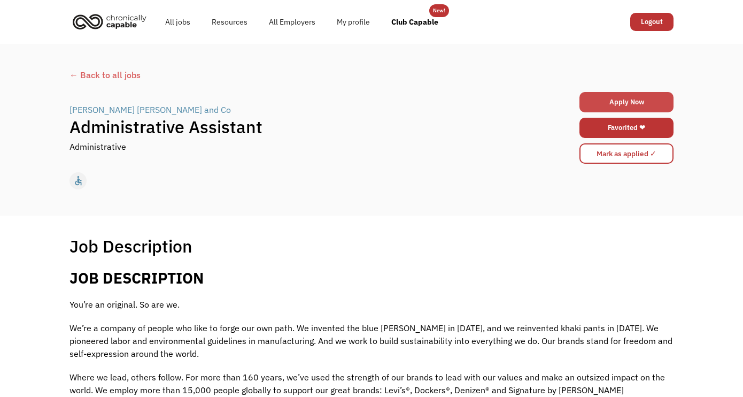
click at [619, 103] on link "Apply Now" at bounding box center [626, 102] width 94 height 20
click at [109, 80] on div "← Back to all jobs" at bounding box center [371, 74] width 604 height 13
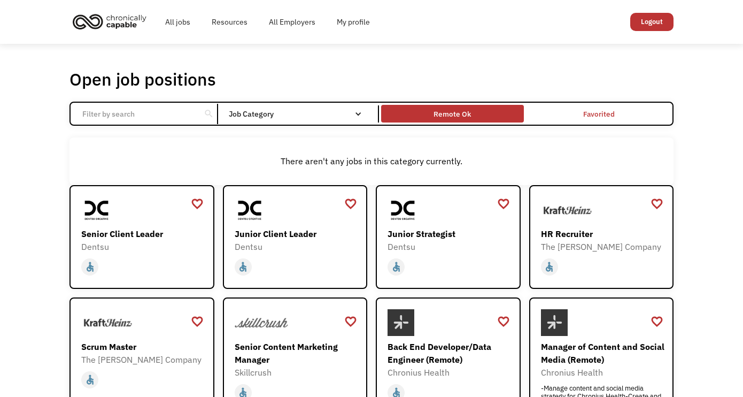
click at [451, 113] on div "Remote Ok" at bounding box center [452, 113] width 37 height 13
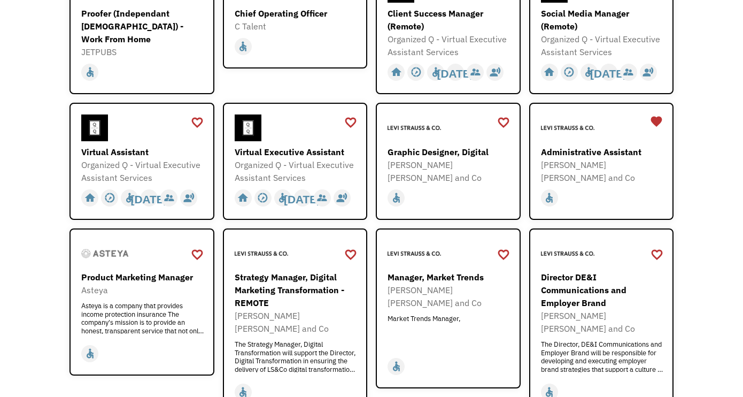
scroll to position [404, 0]
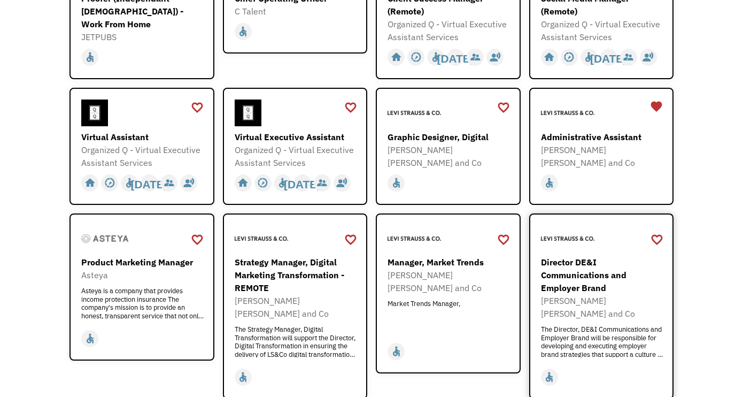
click at [571, 280] on div "Director DE&I Communications and Employer Brand" at bounding box center [603, 275] width 124 height 38
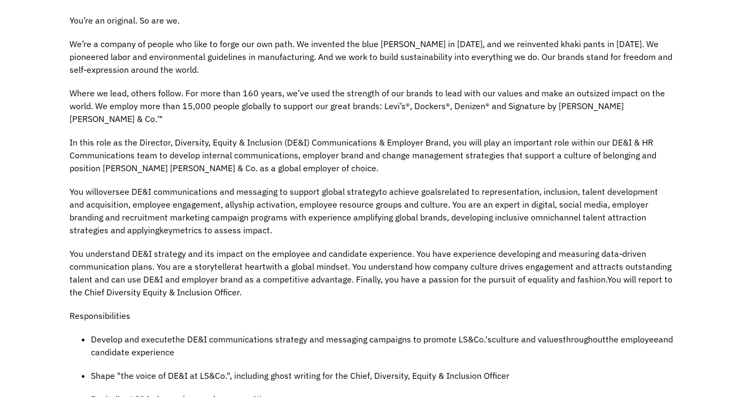
scroll to position [198, 0]
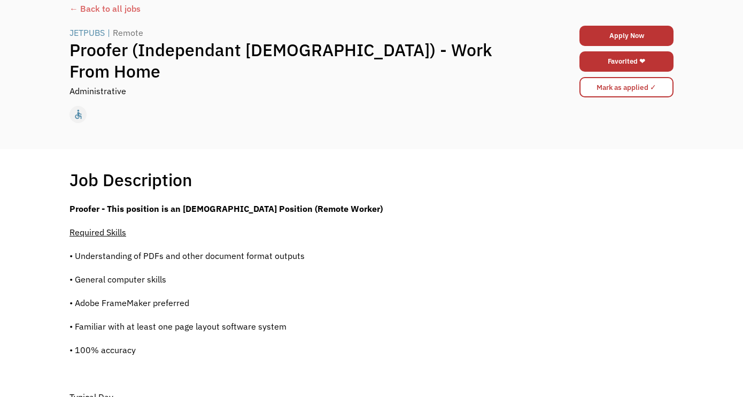
scroll to position [62, 0]
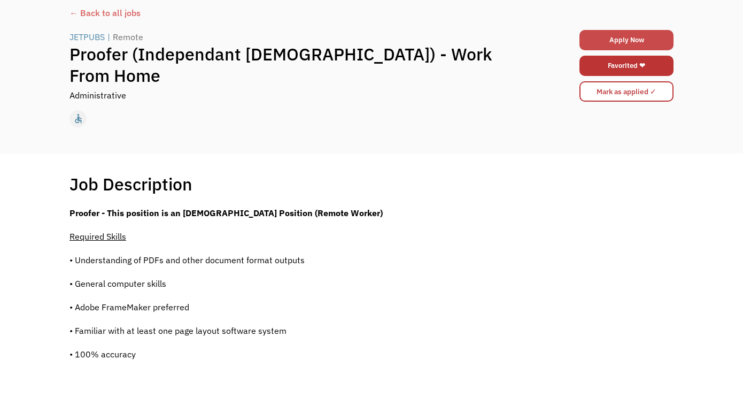
click at [622, 37] on link "Apply Now" at bounding box center [626, 40] width 94 height 20
click at [106, 11] on div "← Back to all jobs" at bounding box center [371, 12] width 604 height 13
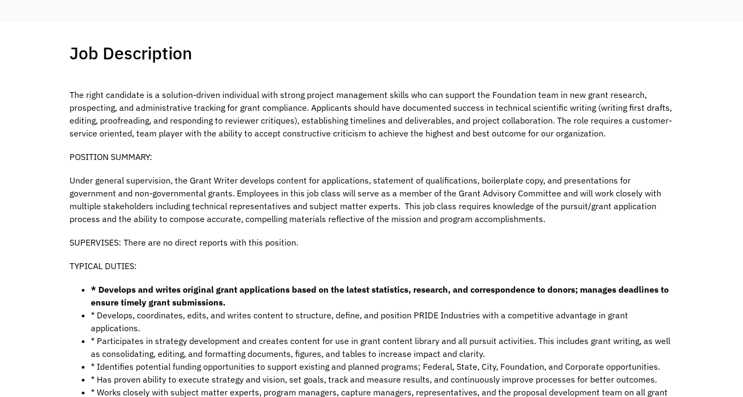
scroll to position [195, 0]
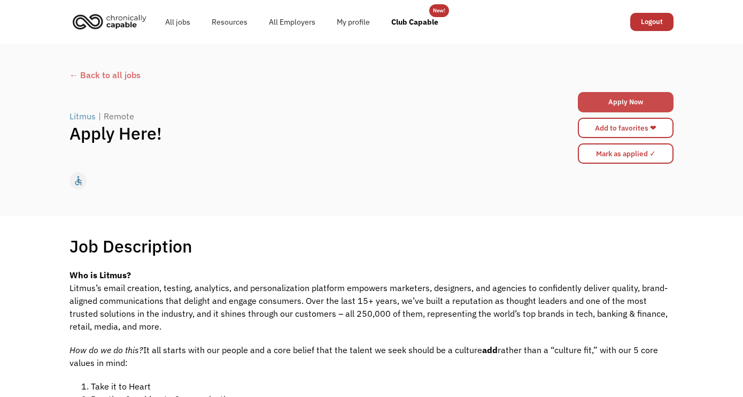
click at [625, 99] on link "Apply Now" at bounding box center [626, 102] width 96 height 20
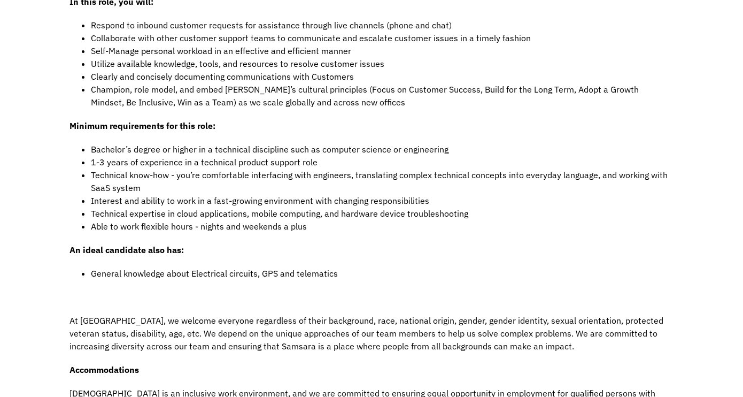
scroll to position [903, 0]
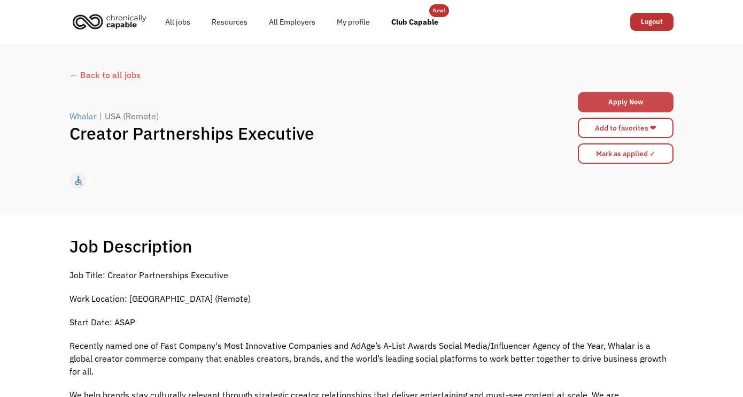
click at [609, 101] on link "Apply Now" at bounding box center [626, 102] width 96 height 20
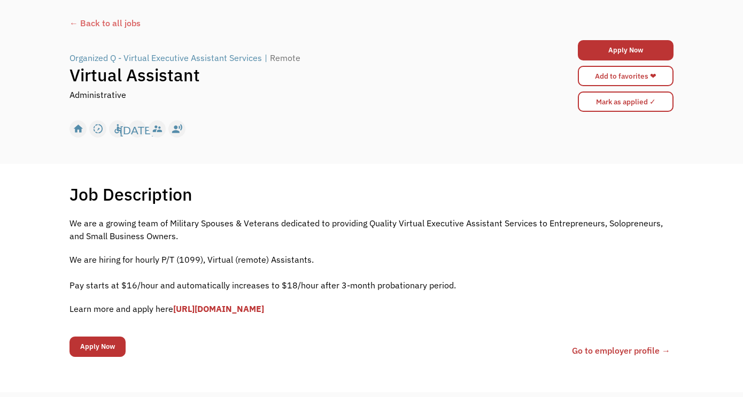
scroll to position [51, 0]
click at [608, 49] on link "Apply Now" at bounding box center [626, 51] width 96 height 20
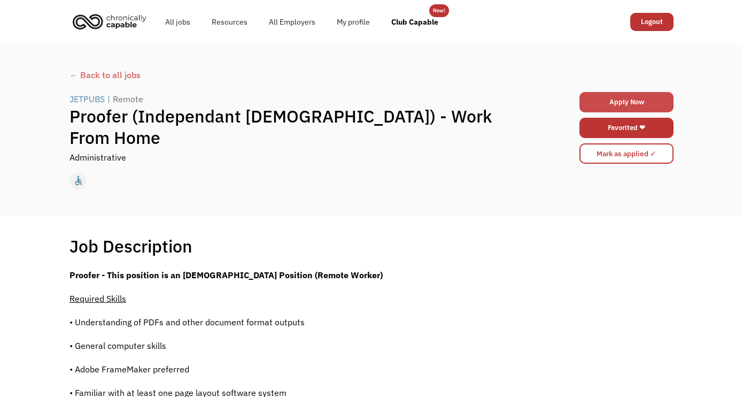
click at [605, 101] on link "Apply Now" at bounding box center [626, 102] width 94 height 20
